Goal: Find specific page/section: Find specific page/section

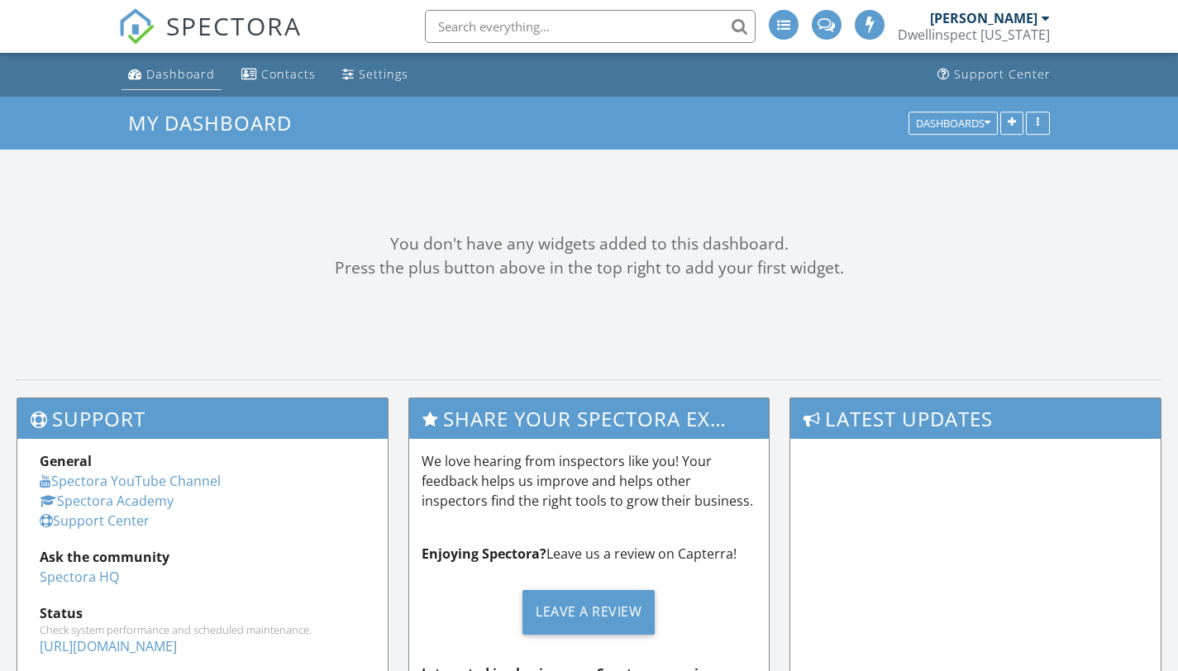
click at [185, 73] on div "Dashboard" at bounding box center [180, 74] width 69 height 16
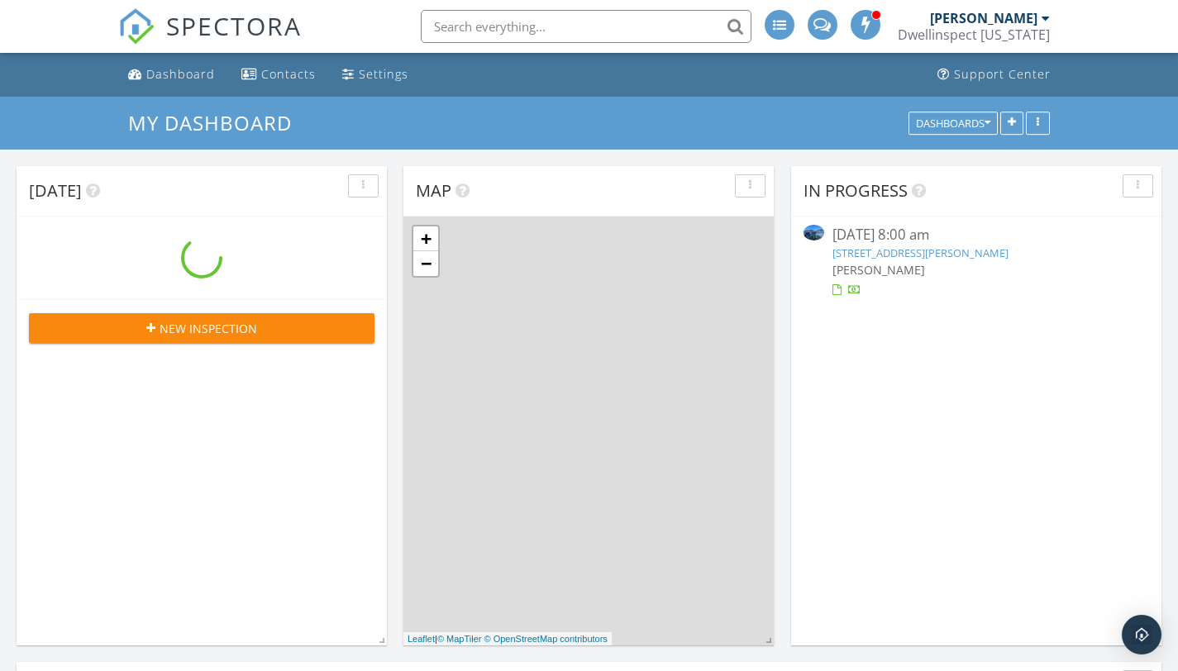
scroll to position [1530, 1204]
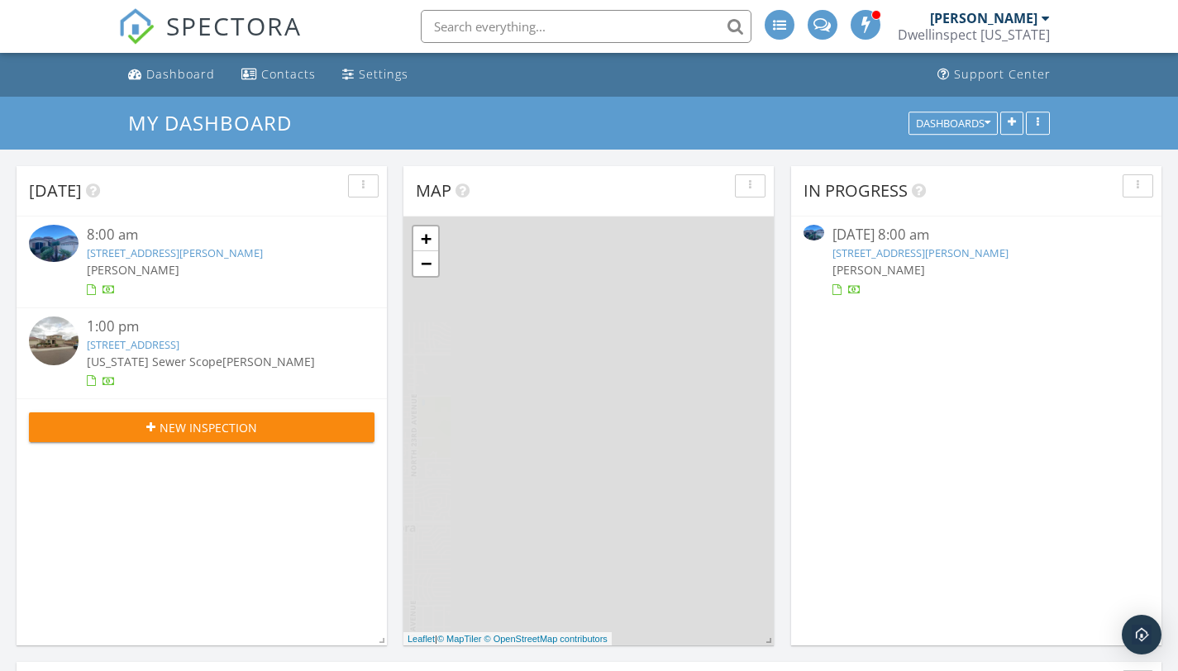
click at [977, 255] on link "17959 W Westfall Way, Surprise, AZ 85374" at bounding box center [920, 253] width 176 height 15
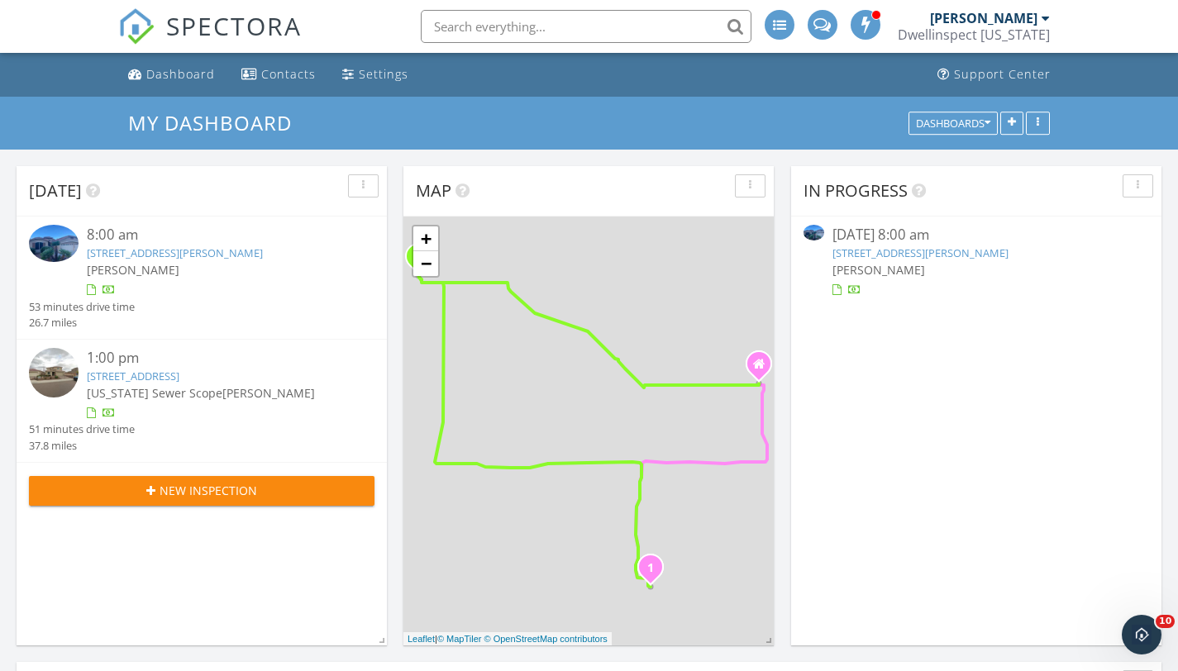
scroll to position [0, 0]
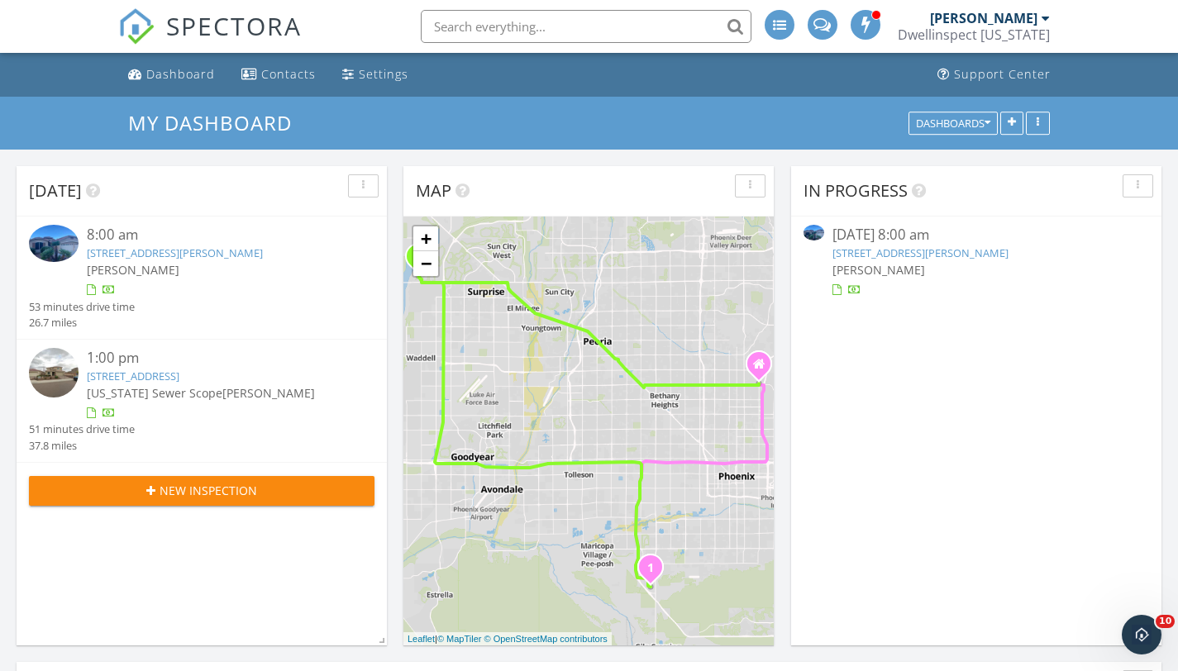
click at [894, 251] on link "17959 W Westfall Way, Surprise, AZ 85374" at bounding box center [920, 253] width 176 height 15
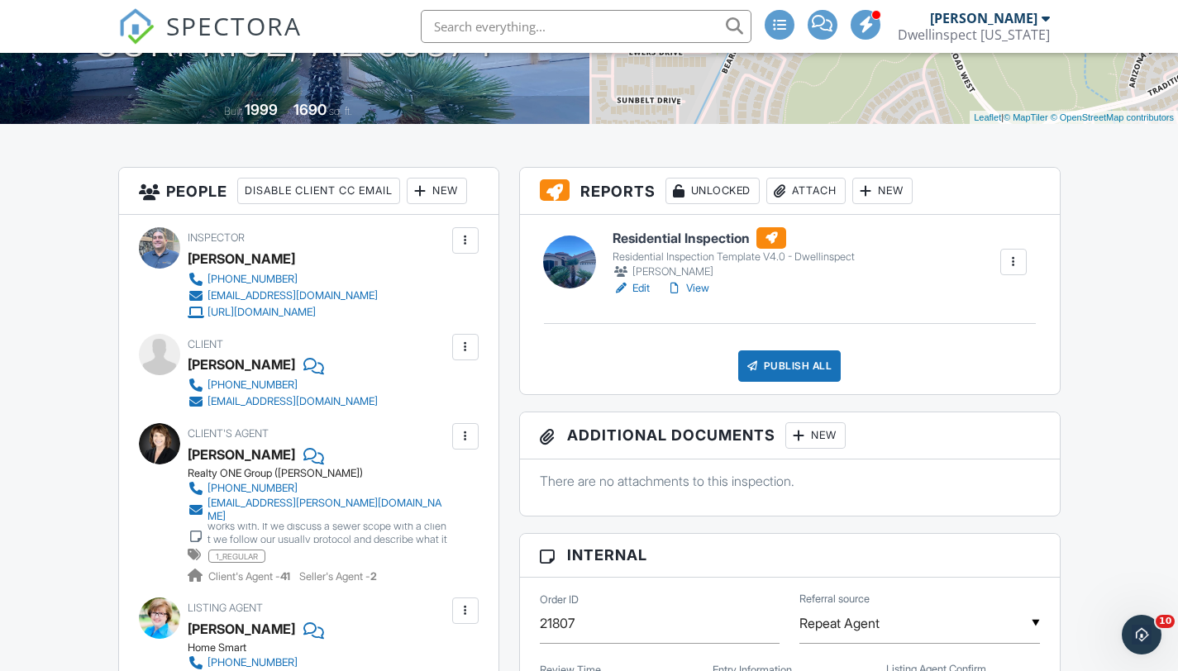
scroll to position [321, 0]
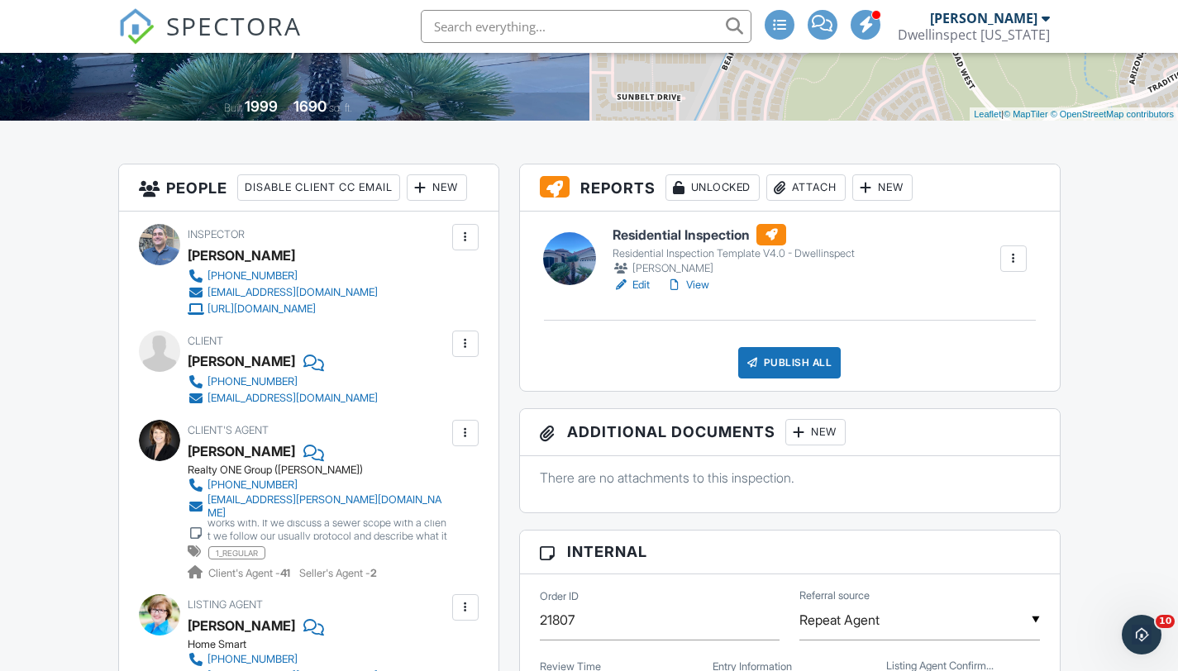
click at [695, 287] on link "View" at bounding box center [687, 285] width 43 height 17
